Goal: Task Accomplishment & Management: Manage account settings

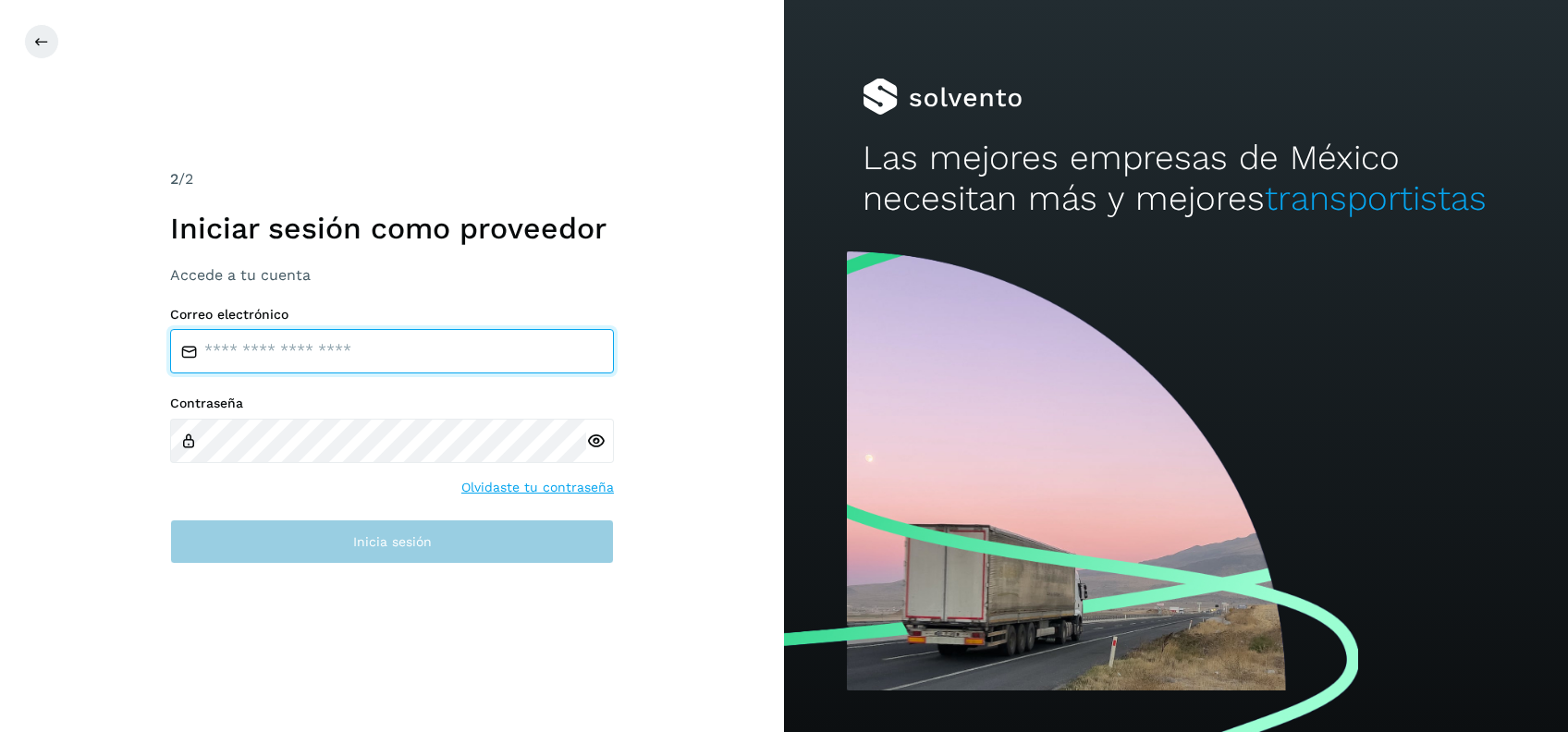
type input "**********"
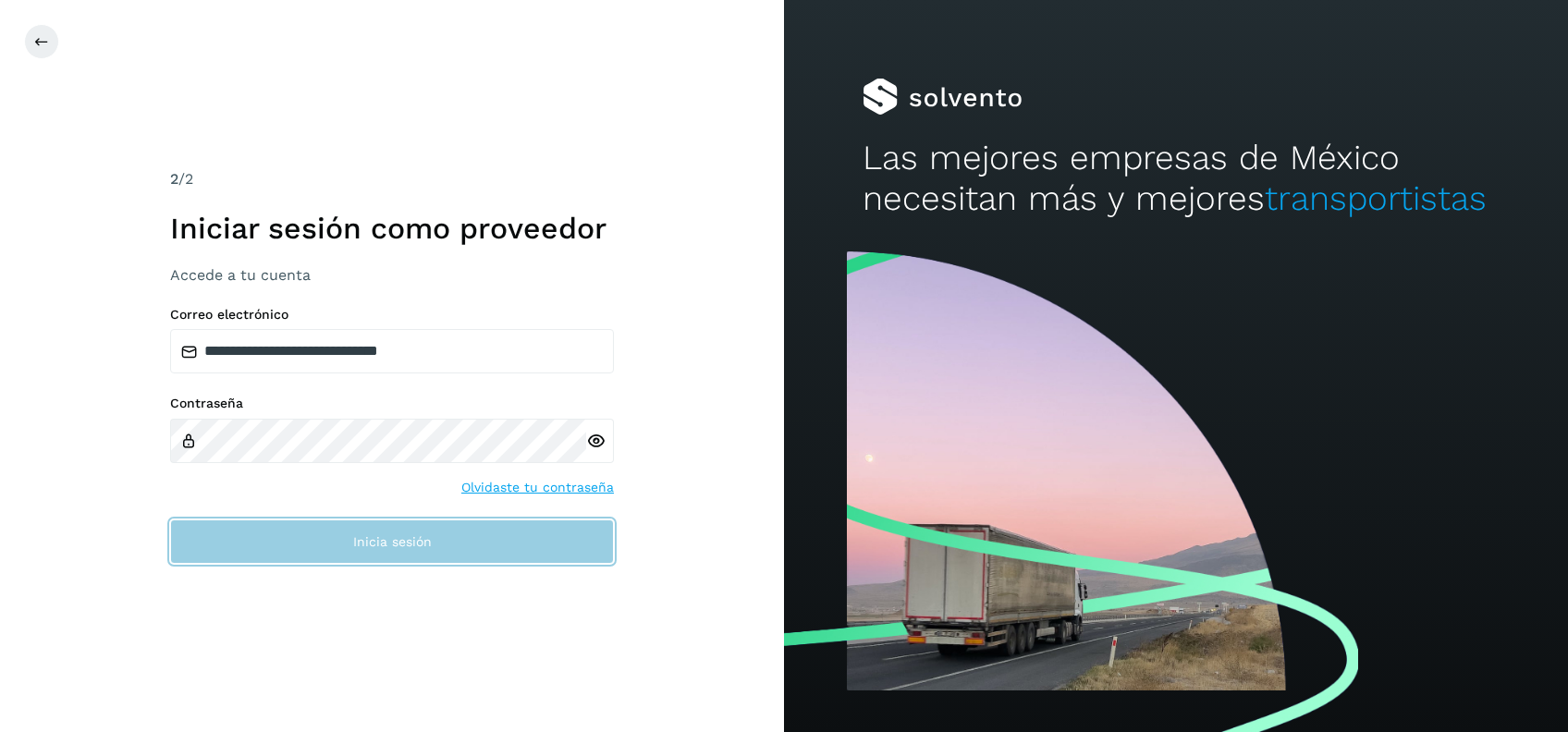
click at [347, 542] on button "Inicia sesión" at bounding box center [392, 541] width 443 height 44
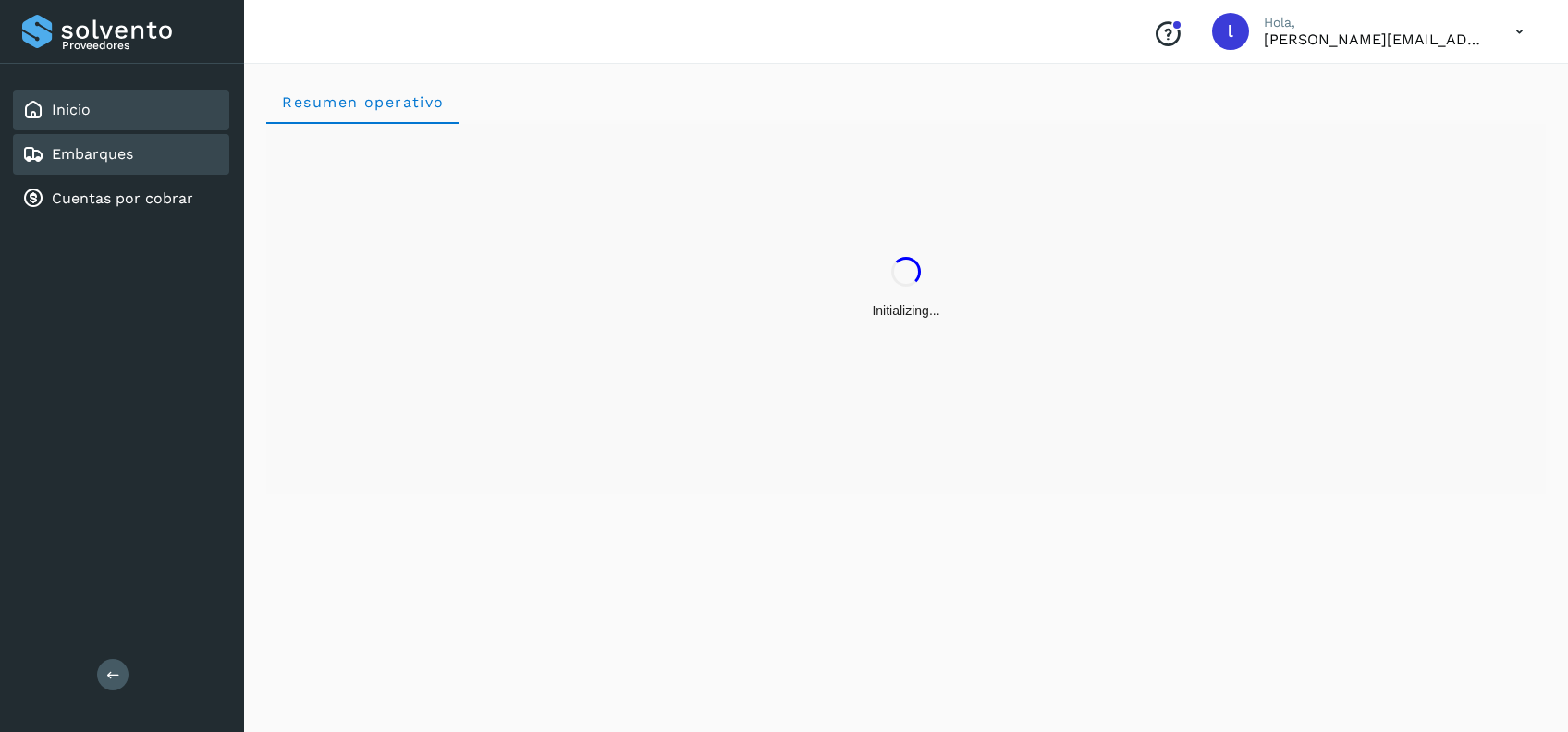
click at [108, 155] on link "Embarques" at bounding box center [92, 154] width 81 height 17
